Goal: Task Accomplishment & Management: Manage account settings

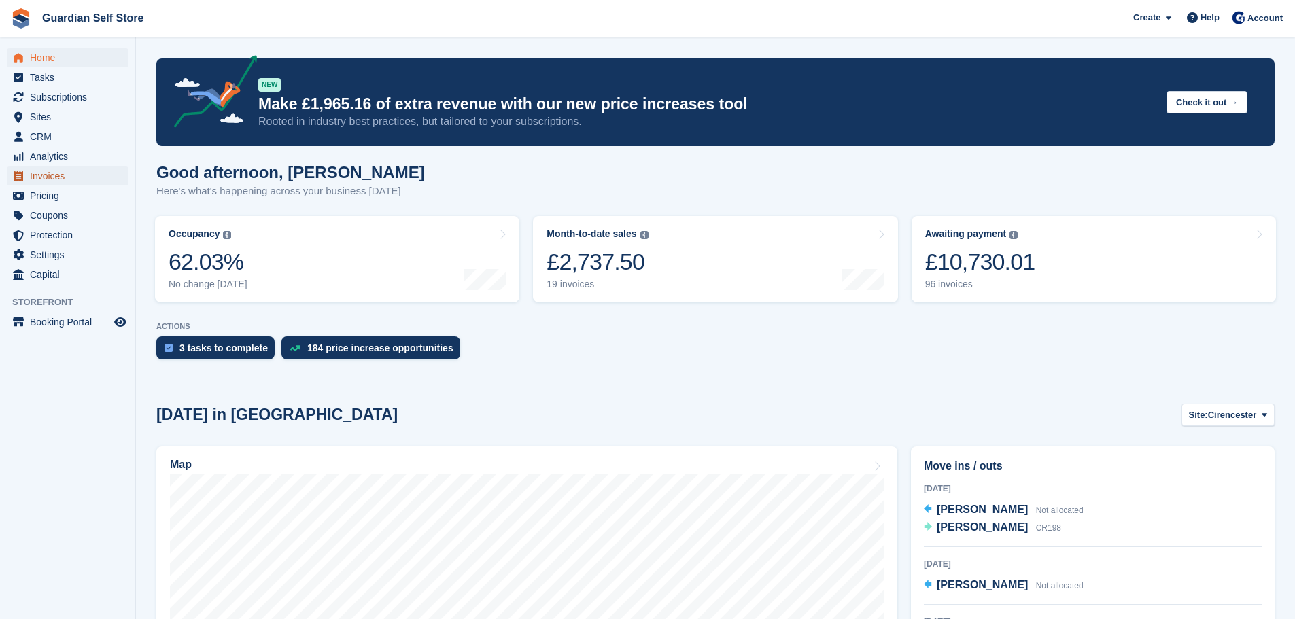
click at [61, 177] on span "Invoices" at bounding box center [71, 176] width 82 height 19
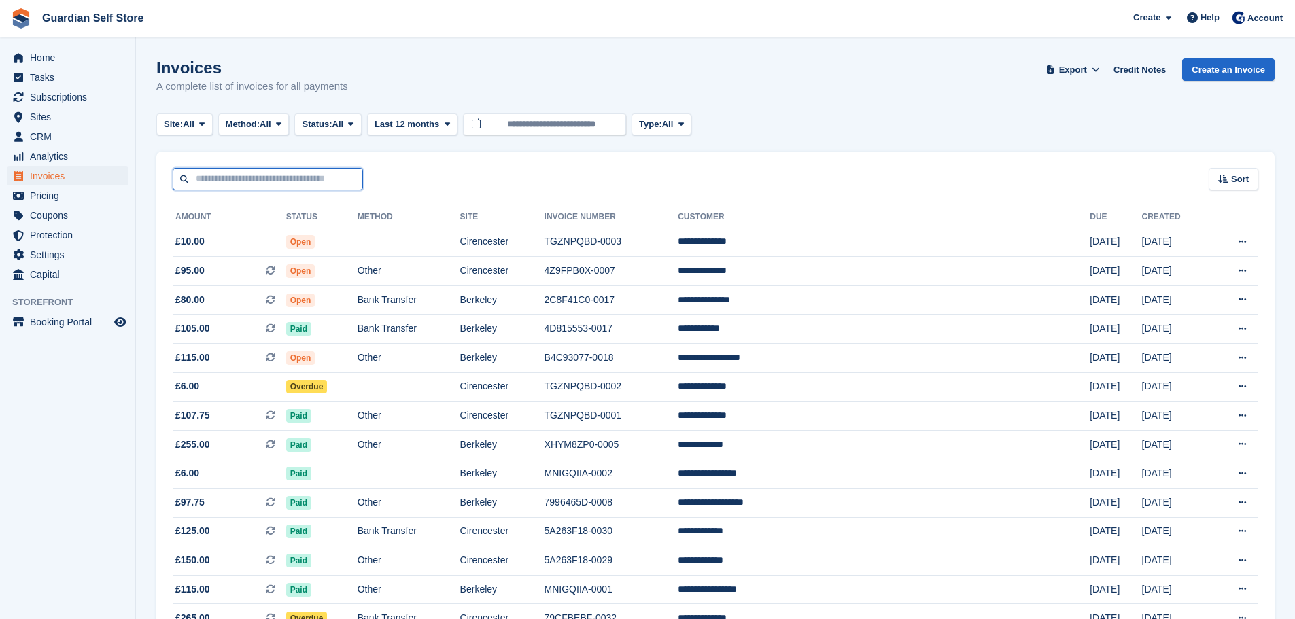
drag, startPoint x: 0, startPoint y: 0, endPoint x: 235, endPoint y: 175, distance: 293.1
click at [235, 175] on input "text" at bounding box center [268, 179] width 190 height 22
type input "******"
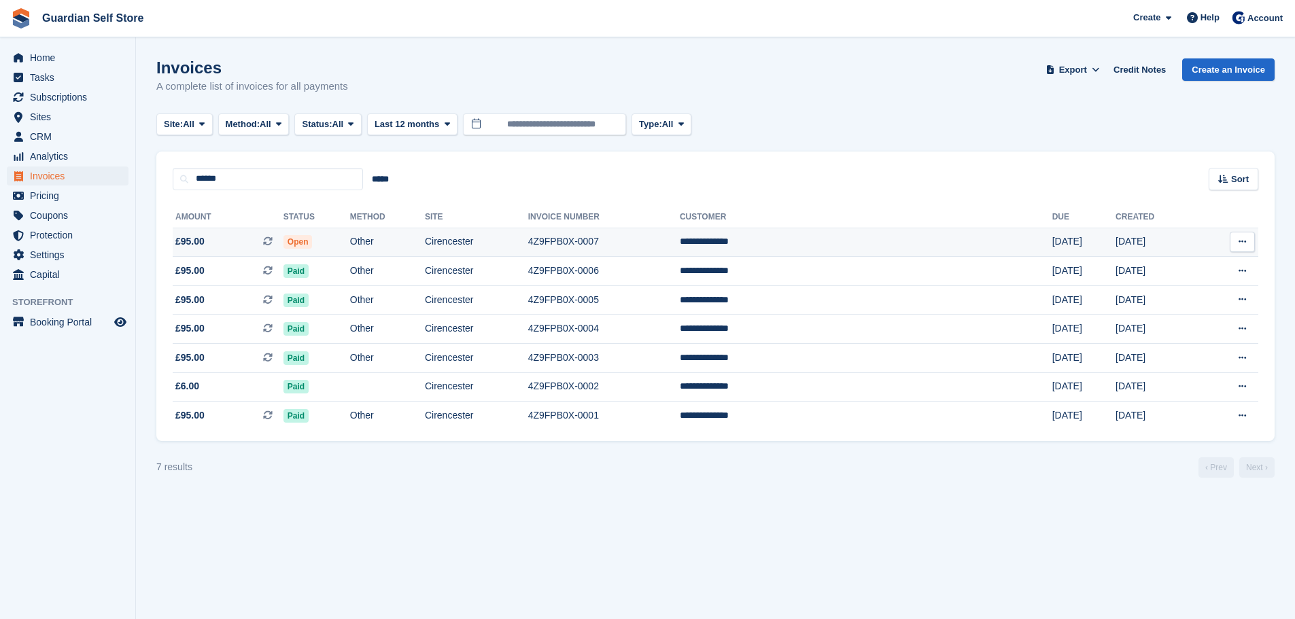
click at [212, 246] on span "£95.00 This is a recurring subscription invoice." at bounding box center [228, 242] width 111 height 14
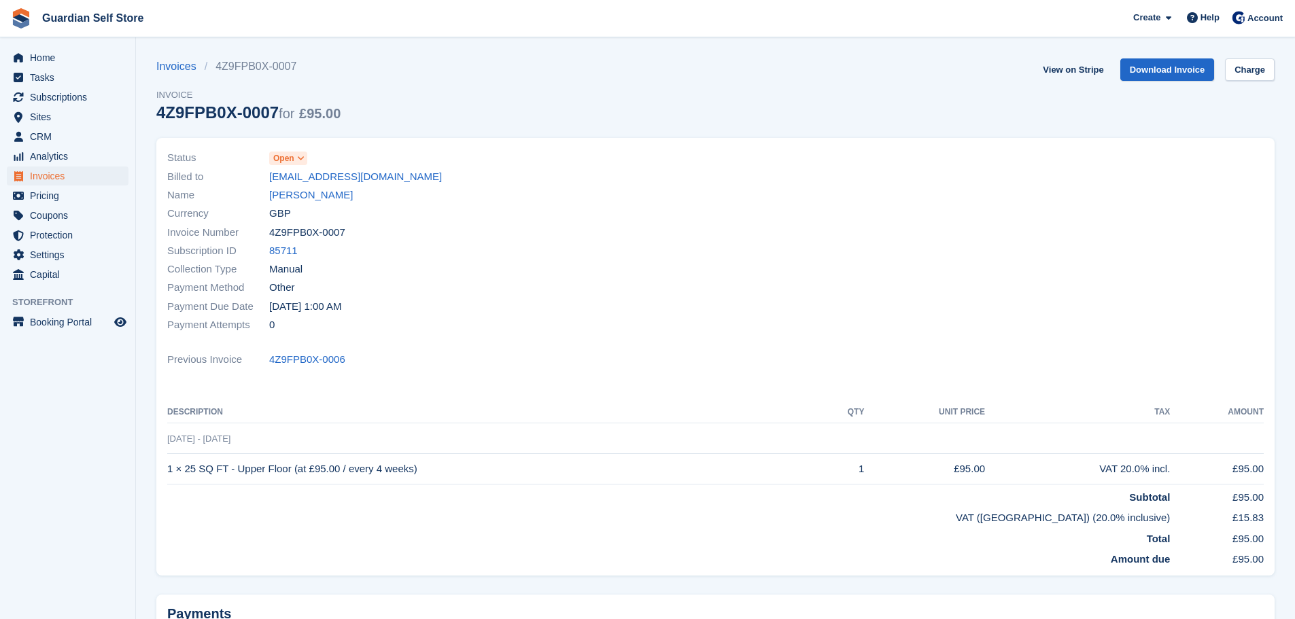
click at [283, 155] on span "Open" at bounding box center [283, 158] width 21 height 12
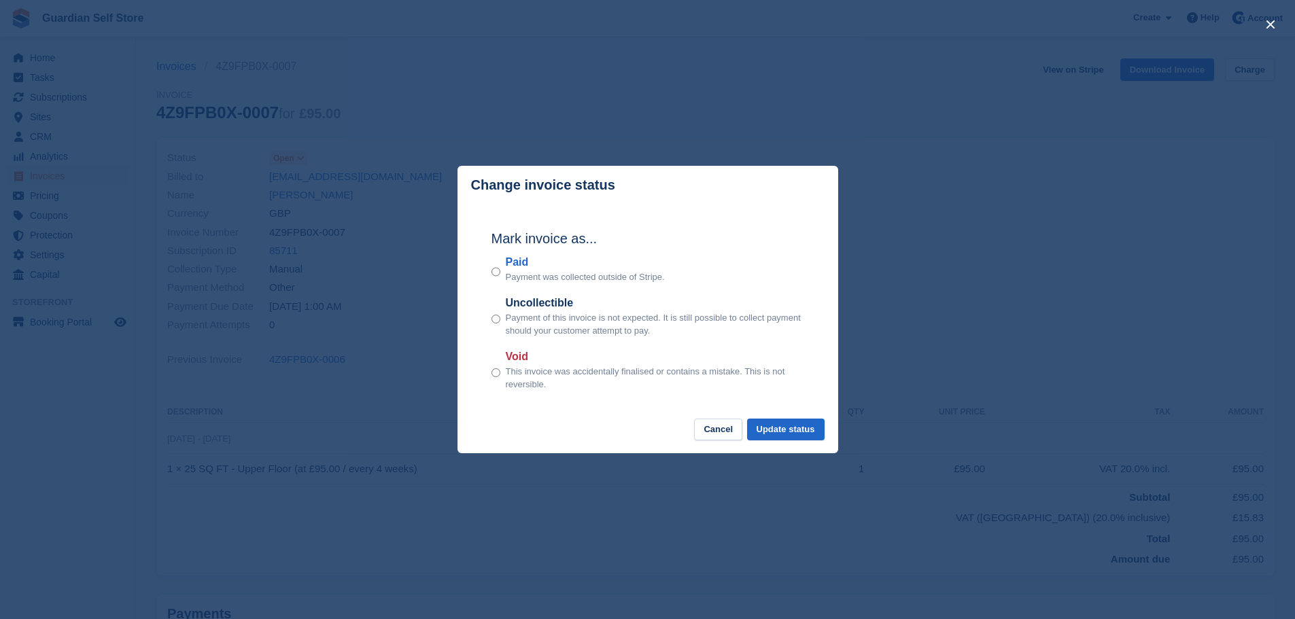
click at [513, 265] on label "Paid" at bounding box center [585, 262] width 159 height 16
click at [761, 427] on button "Update status" at bounding box center [786, 430] width 78 height 22
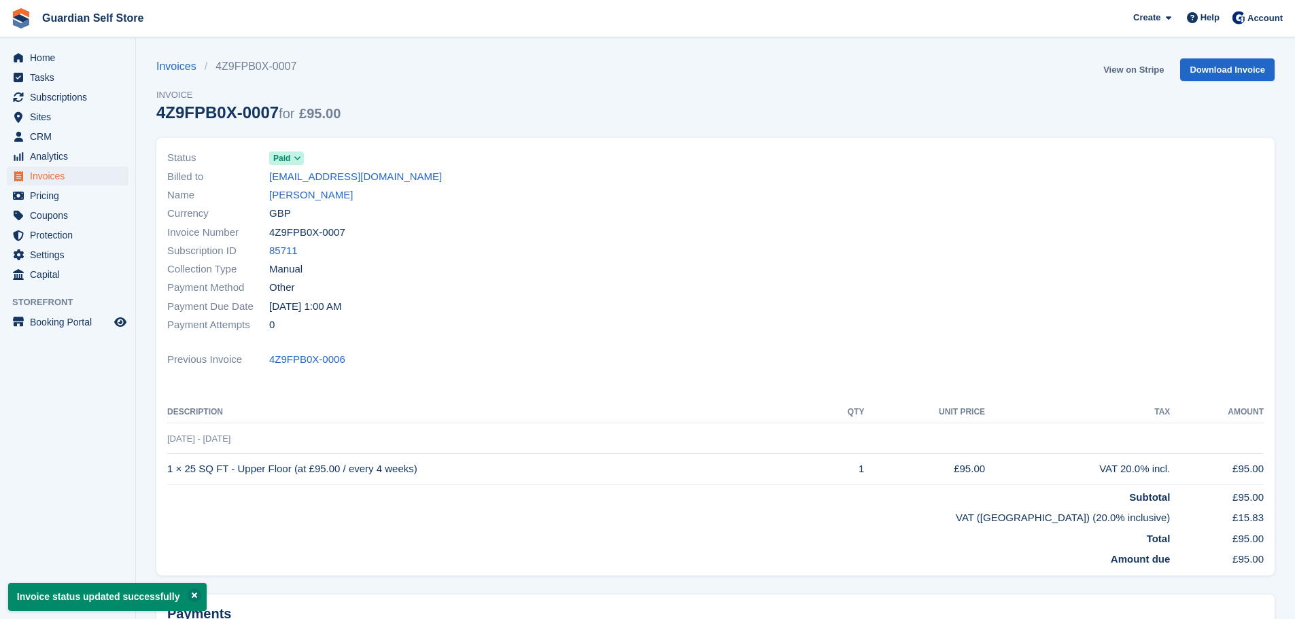
click at [1140, 63] on link "View on Stripe" at bounding box center [1133, 69] width 71 height 22
click at [45, 172] on span "Invoices" at bounding box center [71, 176] width 82 height 19
